Goal: Task Accomplishment & Management: Complete application form

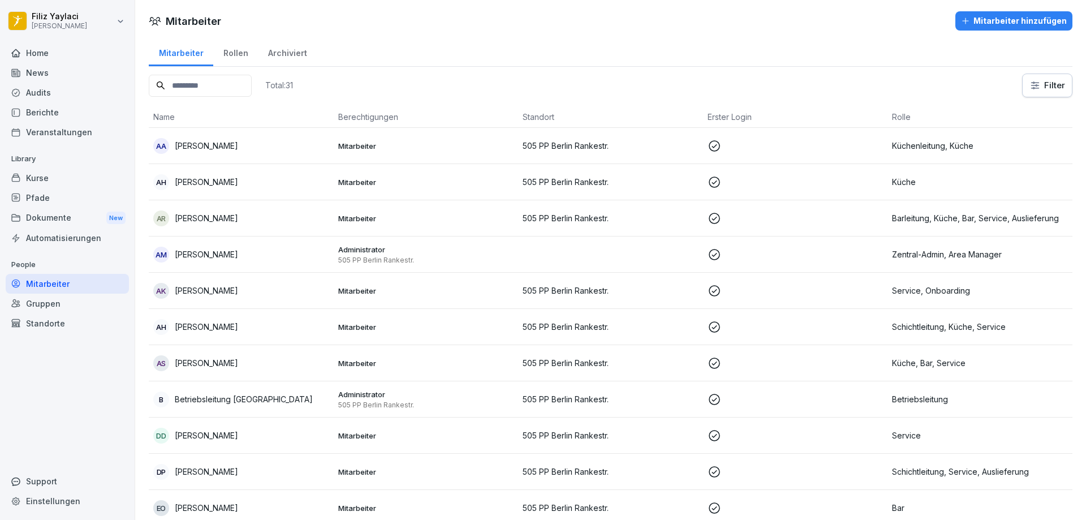
click at [69, 178] on div "Kurse" at bounding box center [67, 178] width 123 height 20
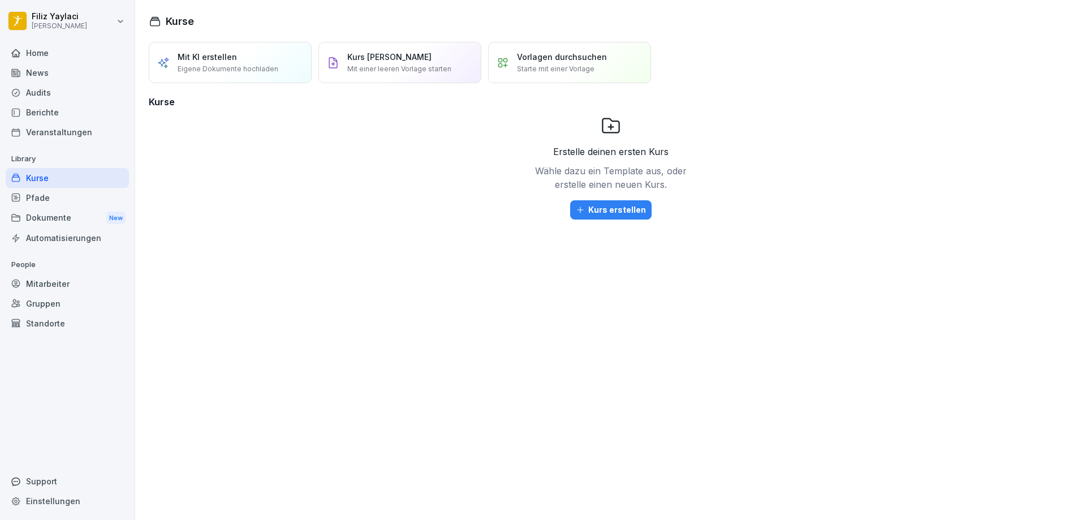
click at [54, 113] on div "Berichte" at bounding box center [67, 112] width 123 height 20
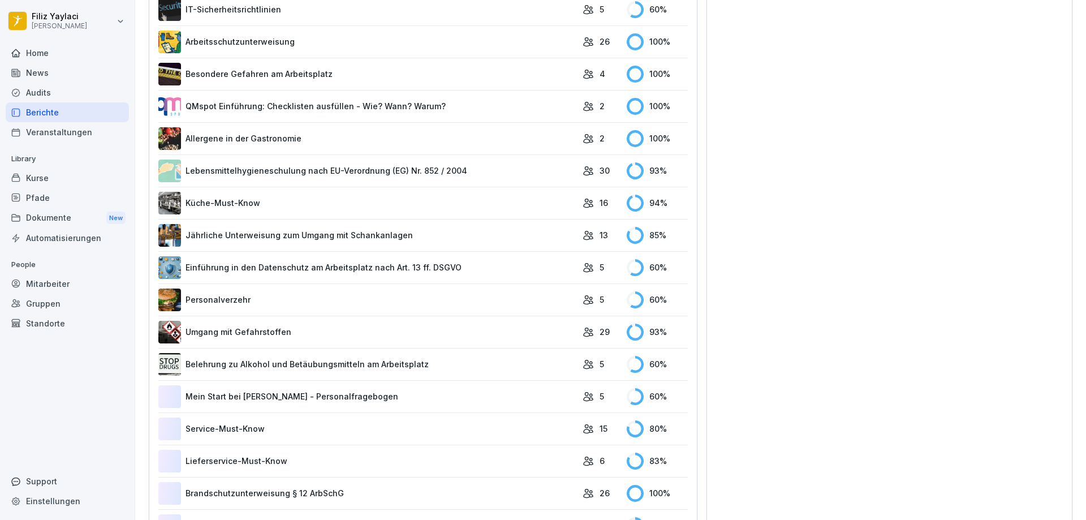
scroll to position [509, 0]
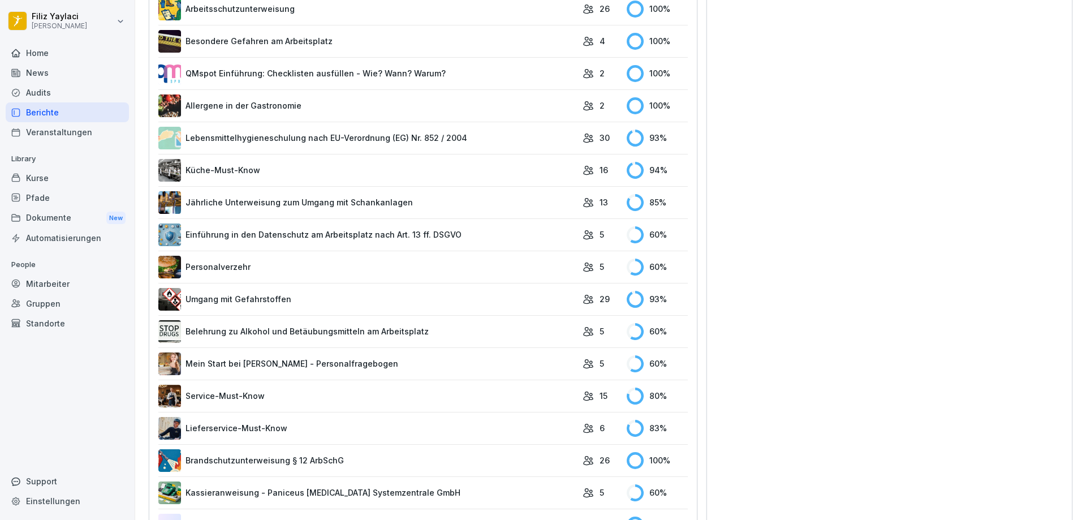
click at [78, 291] on div "Mitarbeiter" at bounding box center [67, 284] width 123 height 20
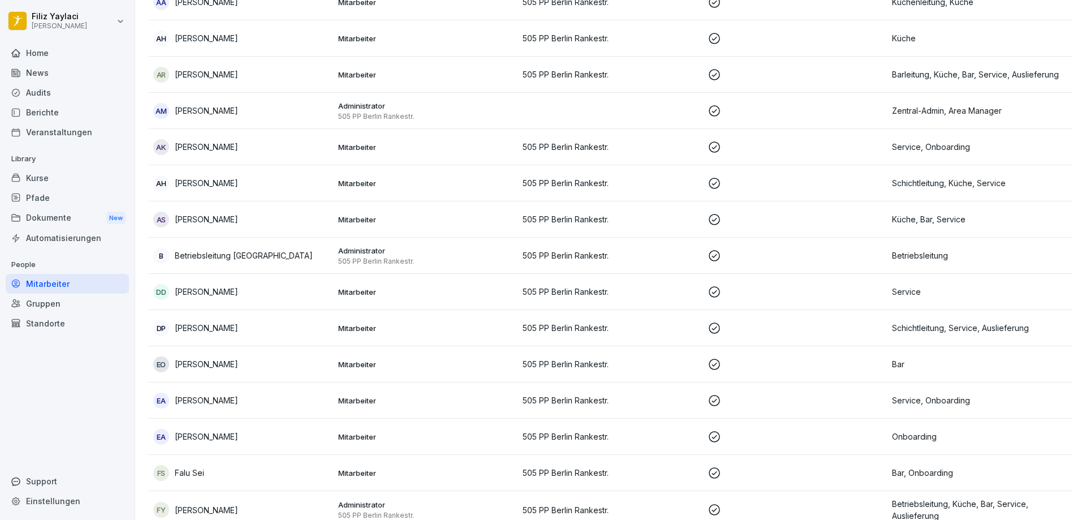
scroll to position [124, 0]
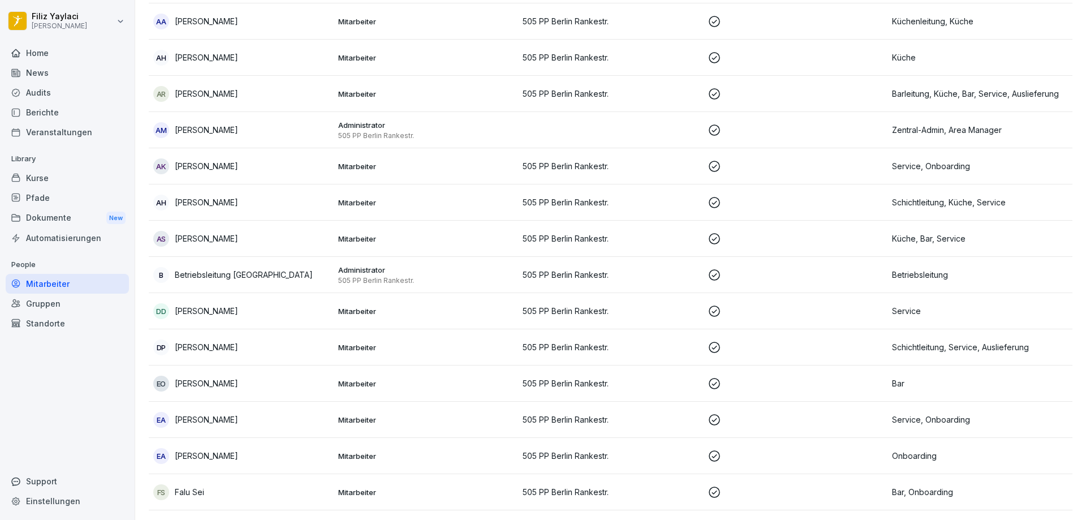
click at [613, 166] on p "505 PP Berlin Rankestr." at bounding box center [611, 166] width 176 height 12
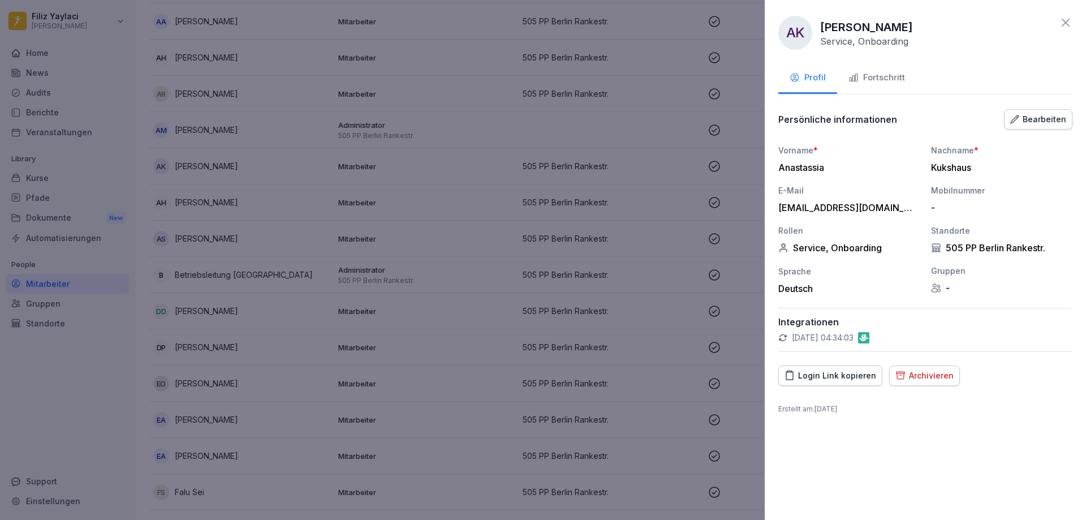
click at [876, 77] on div "Fortschritt" at bounding box center [877, 77] width 57 height 13
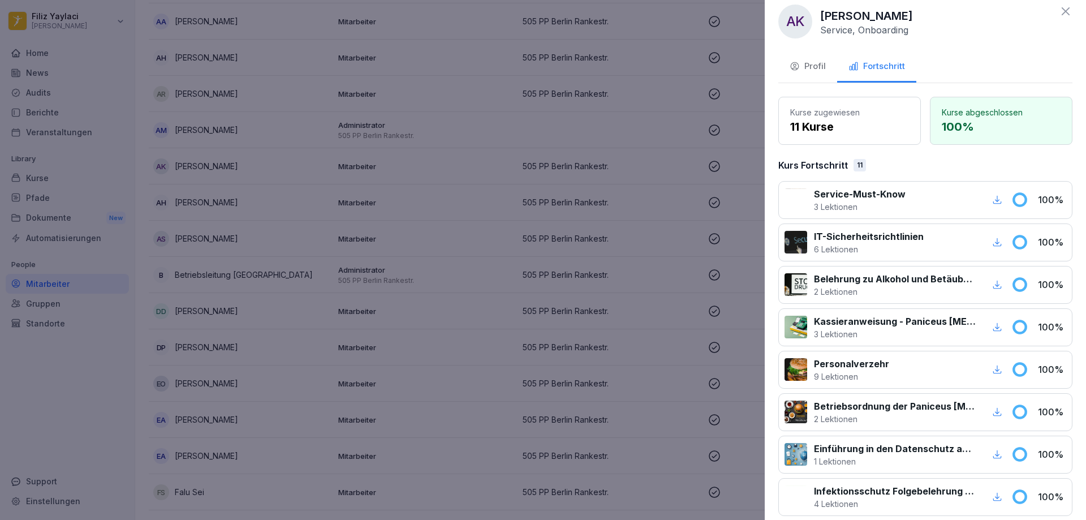
scroll to position [0, 0]
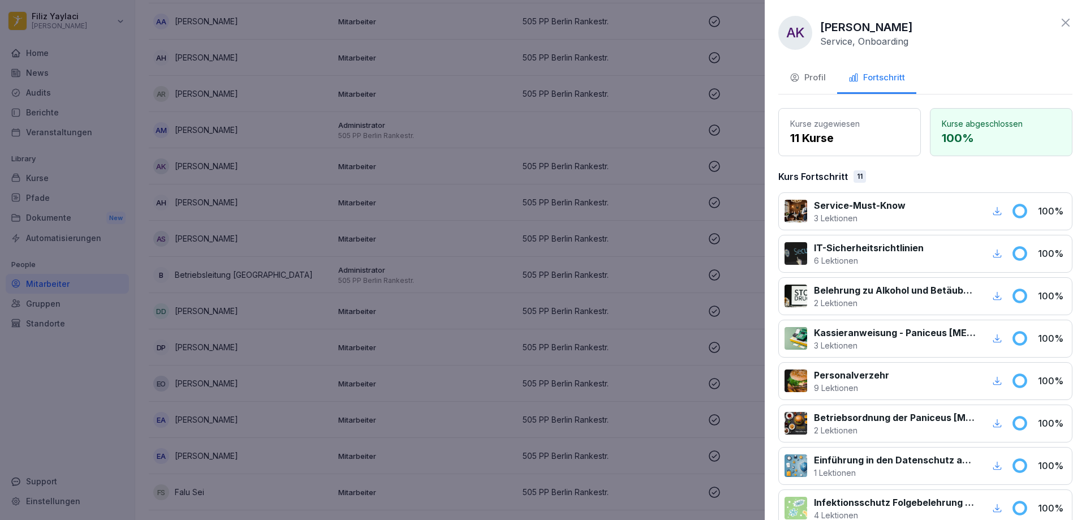
click at [92, 343] on div at bounding box center [543, 260] width 1086 height 520
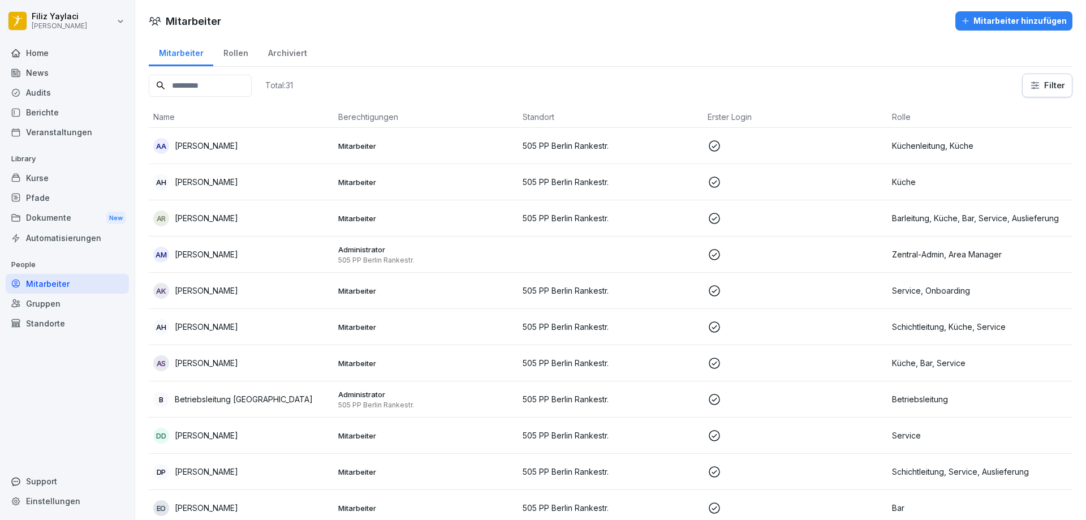
click at [1004, 20] on div "Mitarbeiter hinzufügen" at bounding box center [1014, 21] width 106 height 12
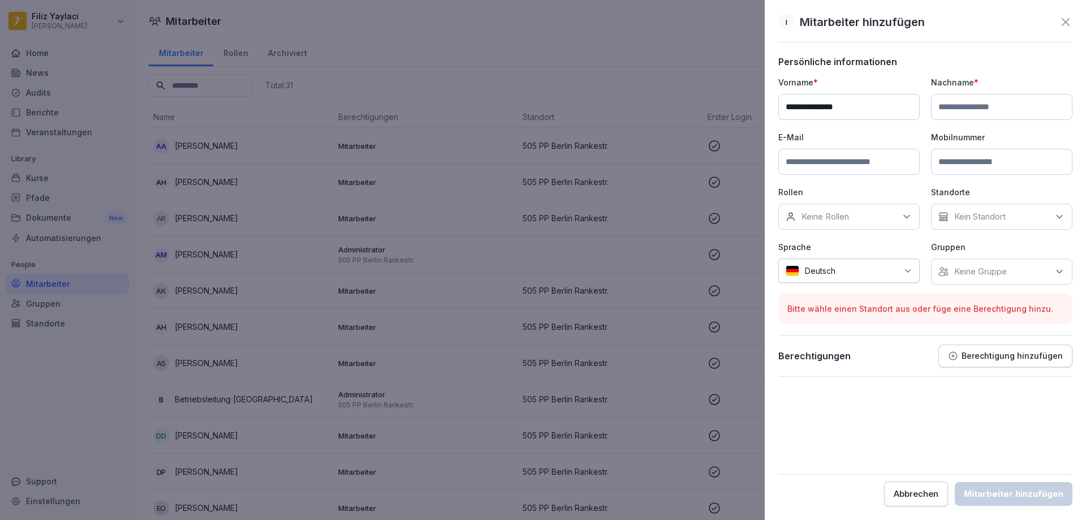
type input "**********"
click at [953, 105] on input at bounding box center [1001, 107] width 141 height 26
type input "*****"
click at [869, 159] on input at bounding box center [849, 162] width 141 height 26
type input "**********"
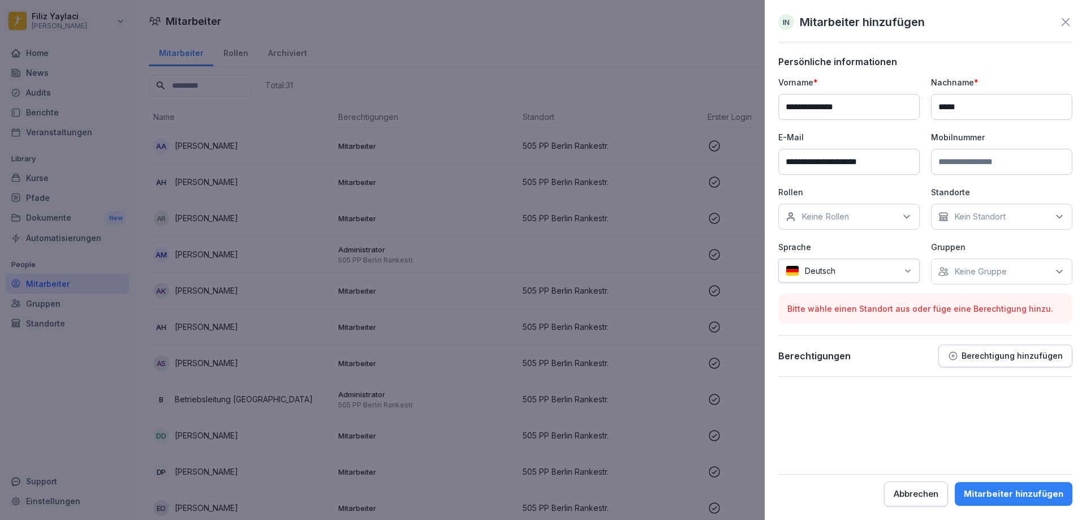
click at [984, 162] on input at bounding box center [1001, 162] width 141 height 26
type input "**********"
click at [878, 222] on div "Keine Rollen" at bounding box center [849, 217] width 141 height 26
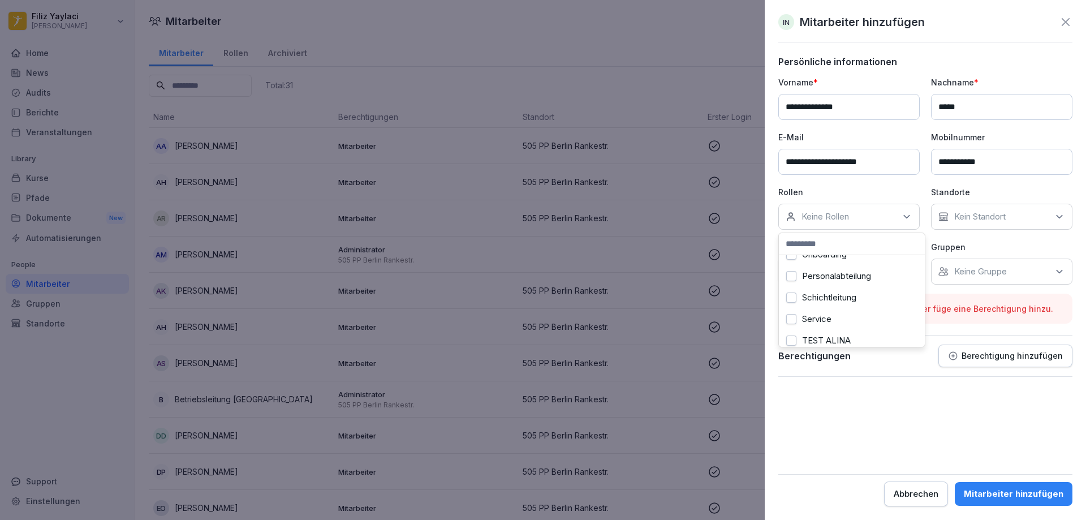
scroll to position [339, 0]
click at [790, 312] on button "Onboarding" at bounding box center [791, 316] width 10 height 10
click at [794, 268] on button "Service" at bounding box center [791, 269] width 10 height 10
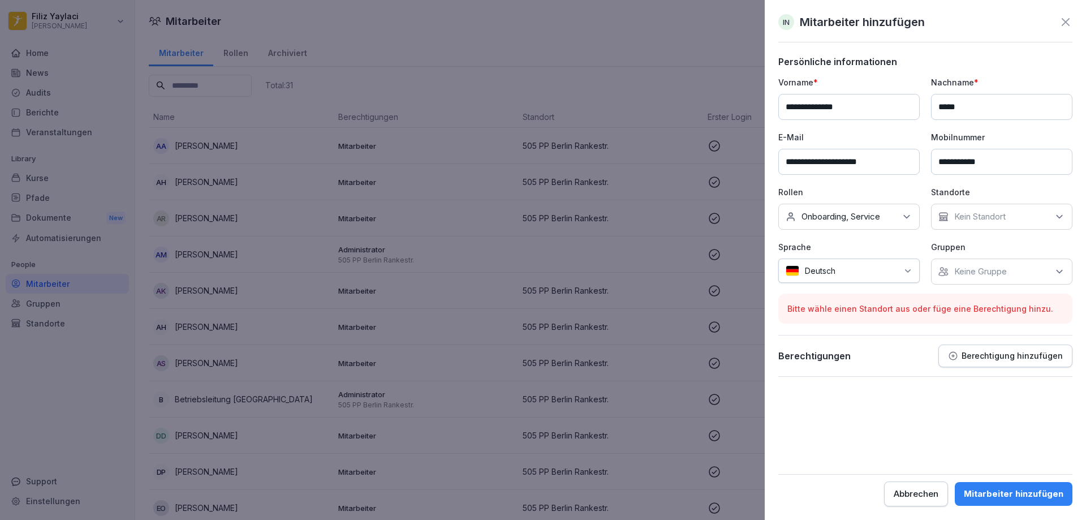
click at [1005, 216] on p "Kein Standort" at bounding box center [980, 216] width 51 height 11
click at [990, 267] on label "505 PP Berlin Rankestr." at bounding box center [1000, 269] width 91 height 10
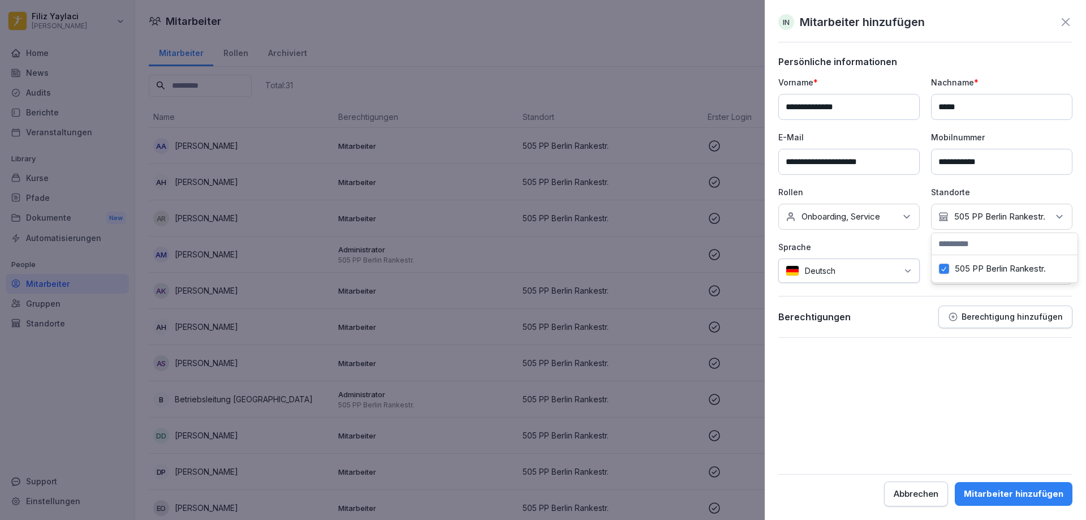
click at [973, 399] on form "**********" at bounding box center [926, 281] width 294 height 450
click at [991, 495] on div "Mitarbeiter hinzufügen" at bounding box center [1014, 494] width 100 height 12
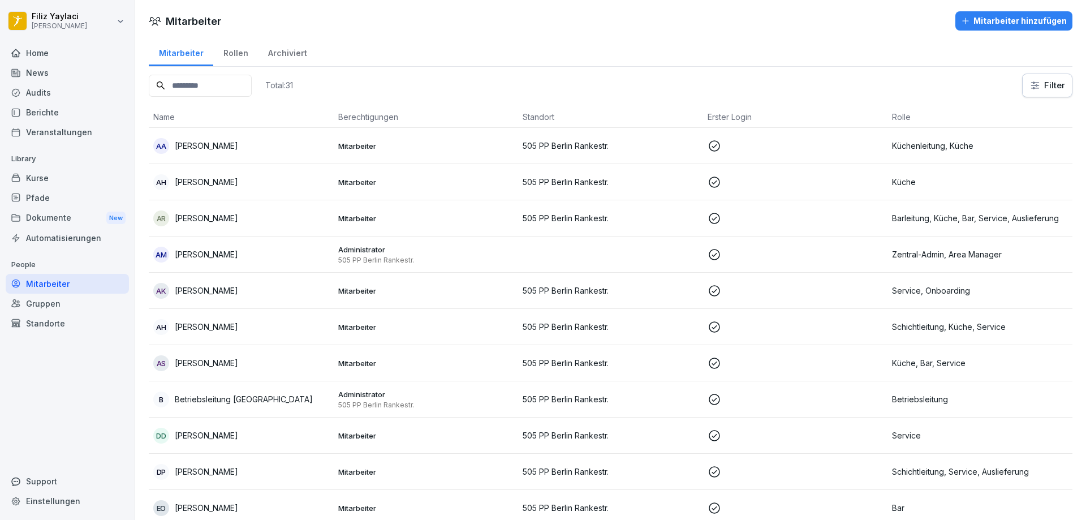
click at [566, 293] on p "505 PP Berlin Rankestr." at bounding box center [611, 291] width 176 height 12
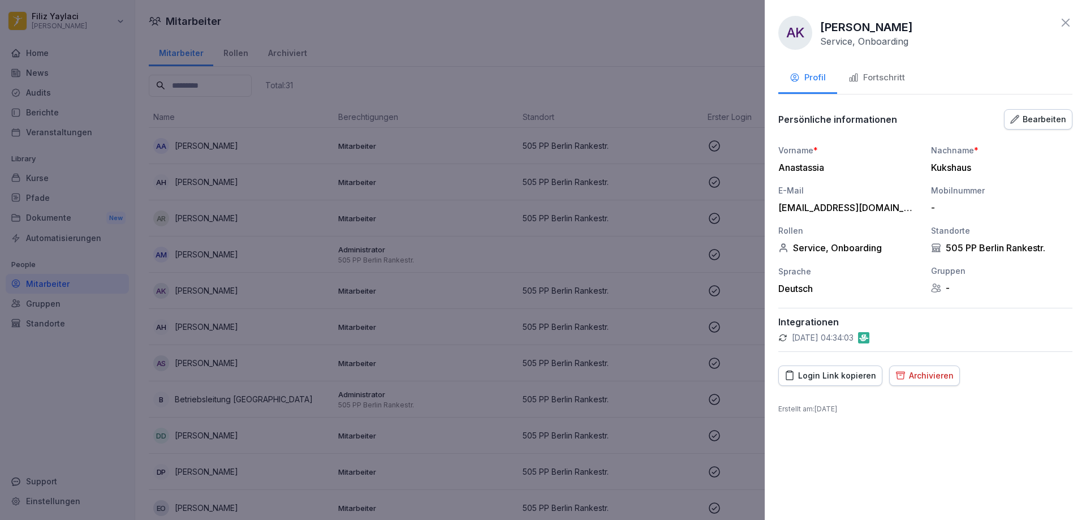
click at [892, 73] on div "Fortschritt" at bounding box center [877, 77] width 57 height 13
